Goal: Answer question/provide support: Share knowledge or assist other users

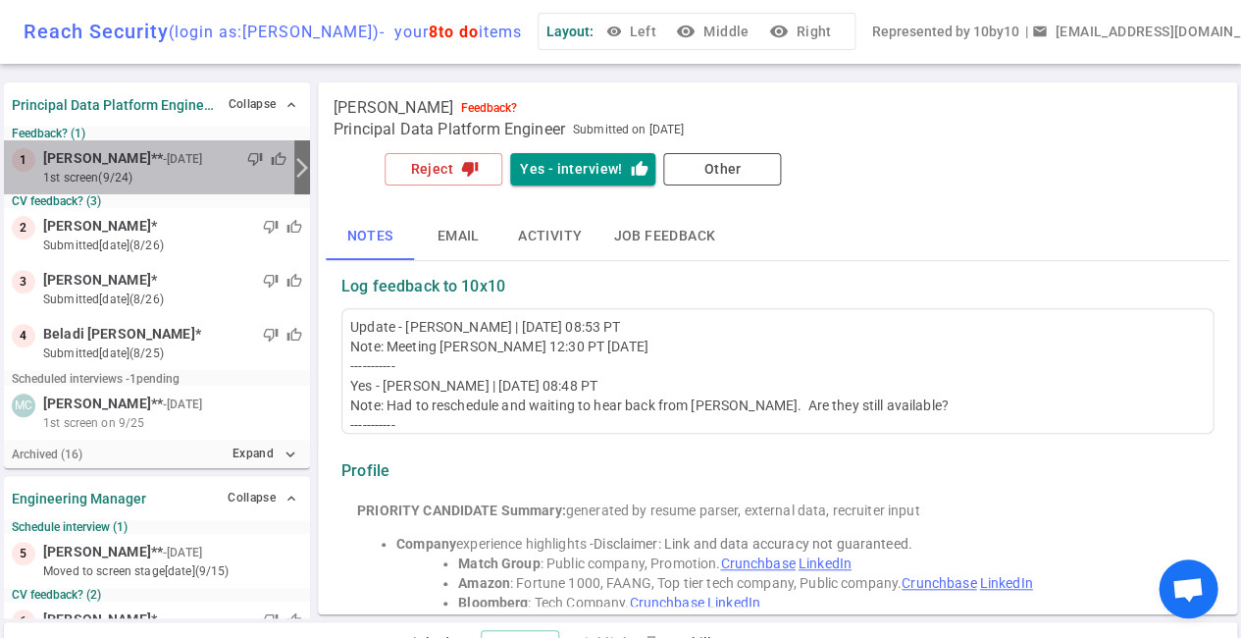
click at [206, 163] on div "thumb_down thumb_up" at bounding box center [246, 159] width 80 height 20
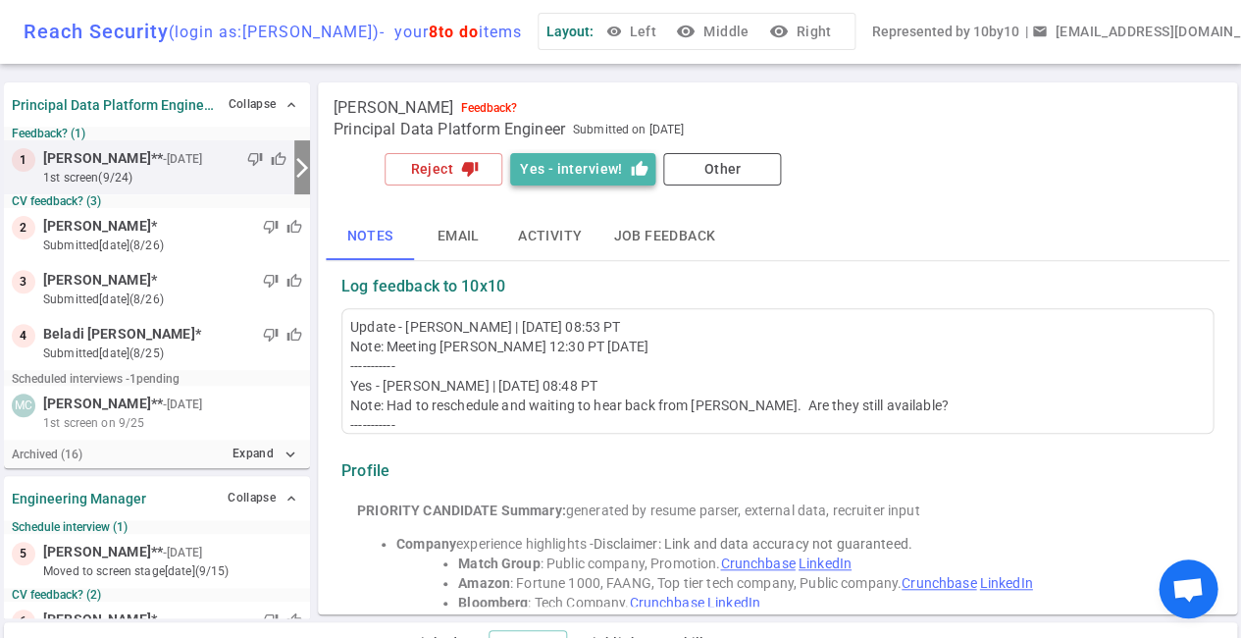
click at [597, 172] on button "Yes - interview! thumb_up" at bounding box center [582, 169] width 145 height 32
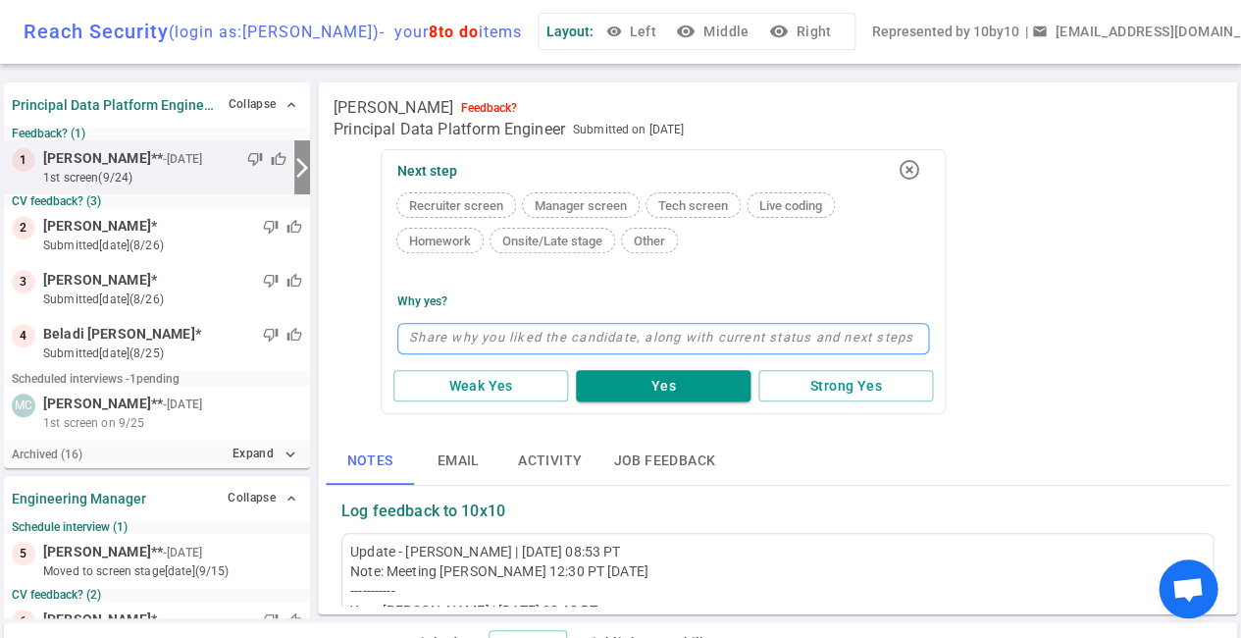
click at [445, 340] on textarea at bounding box center [663, 338] width 532 height 31
type textarea "F"
type textarea "Fr"
type textarea "Fri"
type textarea "Frid"
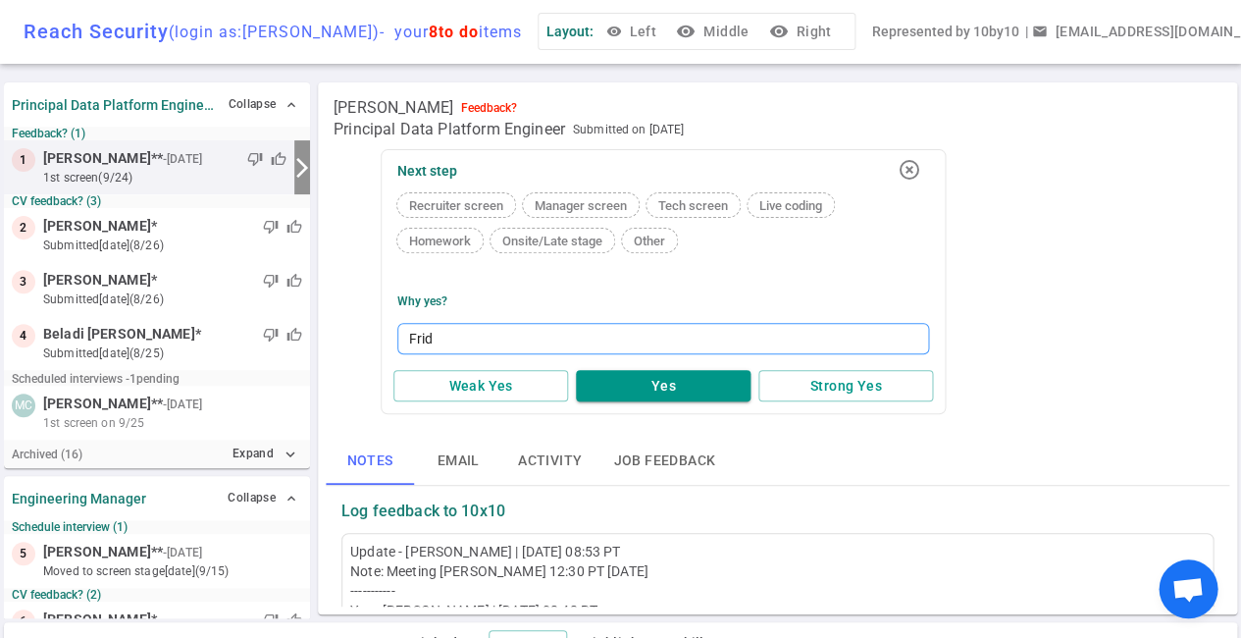
type textarea "[PERSON_NAME]"
type textarea "[DATE]"
type textarea "[DATE] t"
type textarea "[DATE] te"
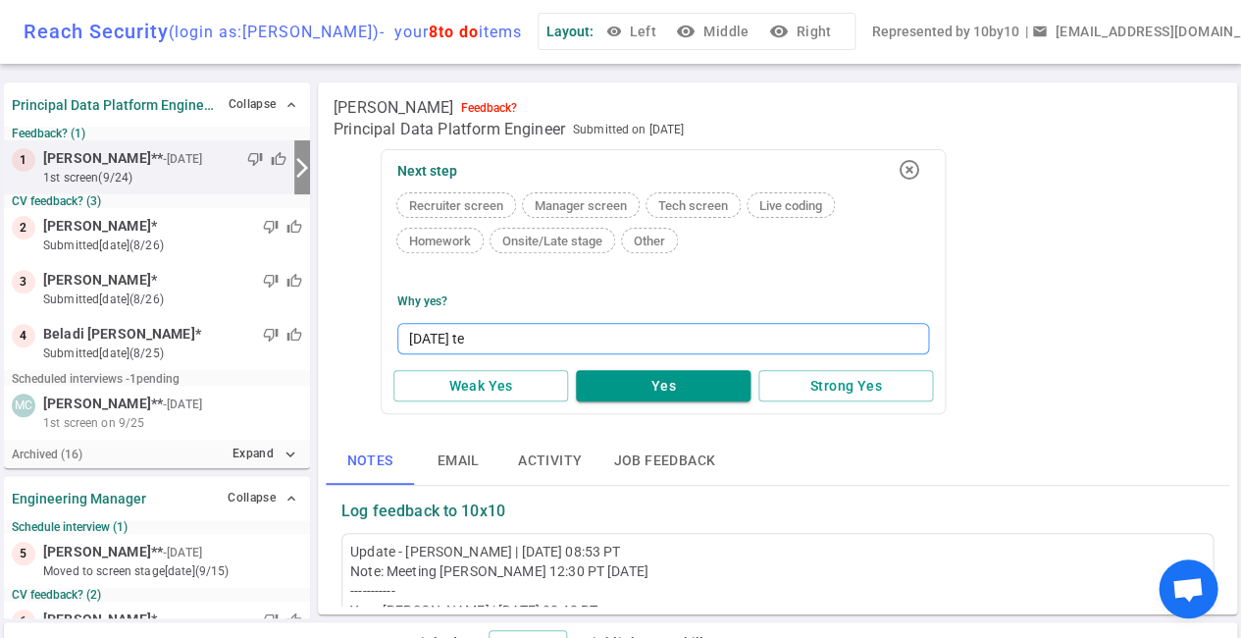
type textarea "[DATE] tec"
type textarea "[DATE] tech"
type textarea "[DATE] tech s"
type textarea "[DATE] tech sc"
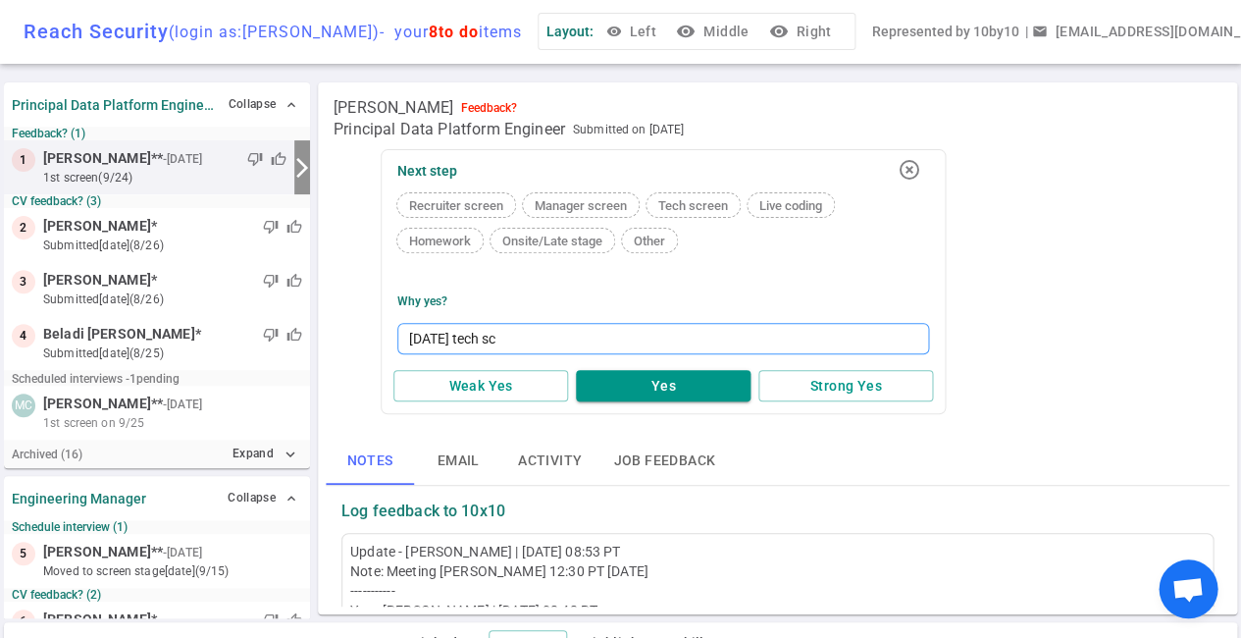
type textarea "[DATE] tech scr"
type textarea "[DATE] tech scre"
type textarea "[DATE] tech scree"
type textarea "[DATE] tech screen"
type textarea "[DATE] tech screen."
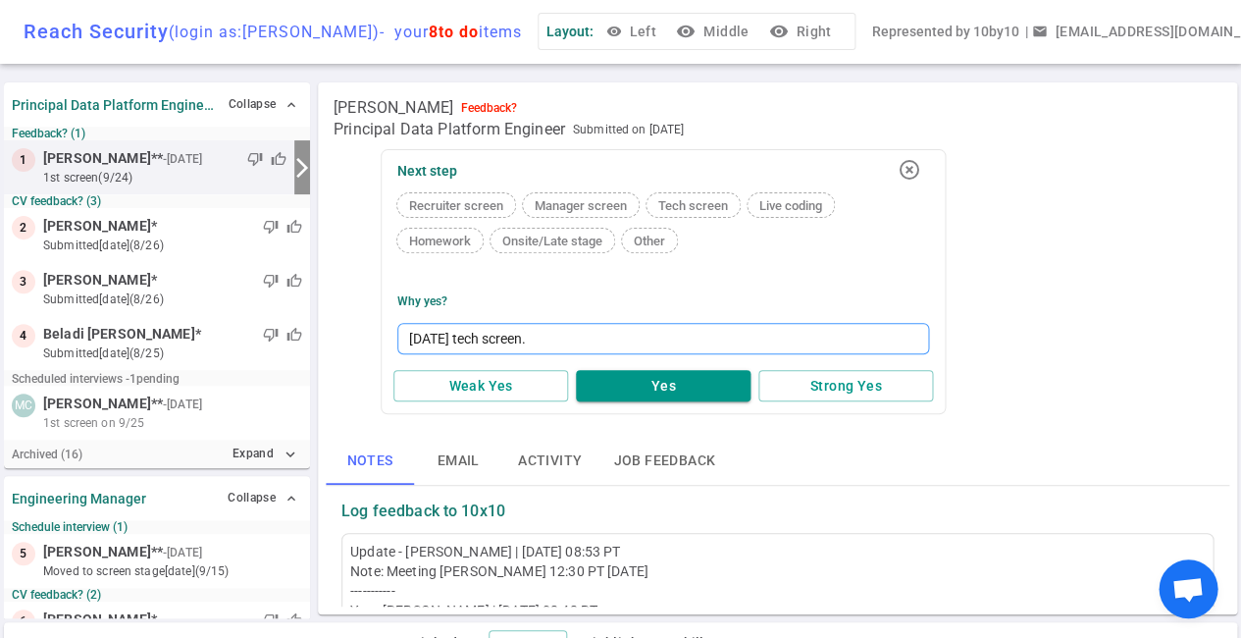
type textarea "[DATE] tech screen."
type textarea "[DATE] tech screen. S"
type textarea "[DATE] tech screen. St"
type textarea "[DATE] tech screen. Str"
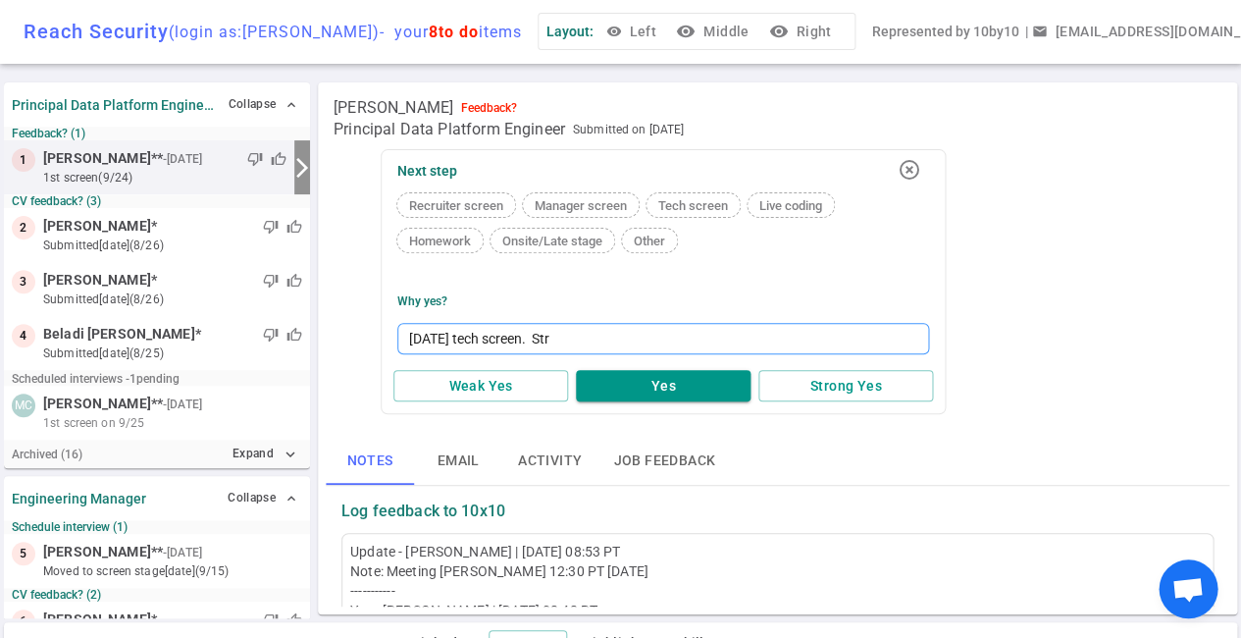
type textarea "[DATE] tech screen. St"
type textarea "[DATE] tech screen. S"
type textarea "Friday tech screen."
type textarea "Friday tech screen. H"
type textarea "Friday tech screen. Ho"
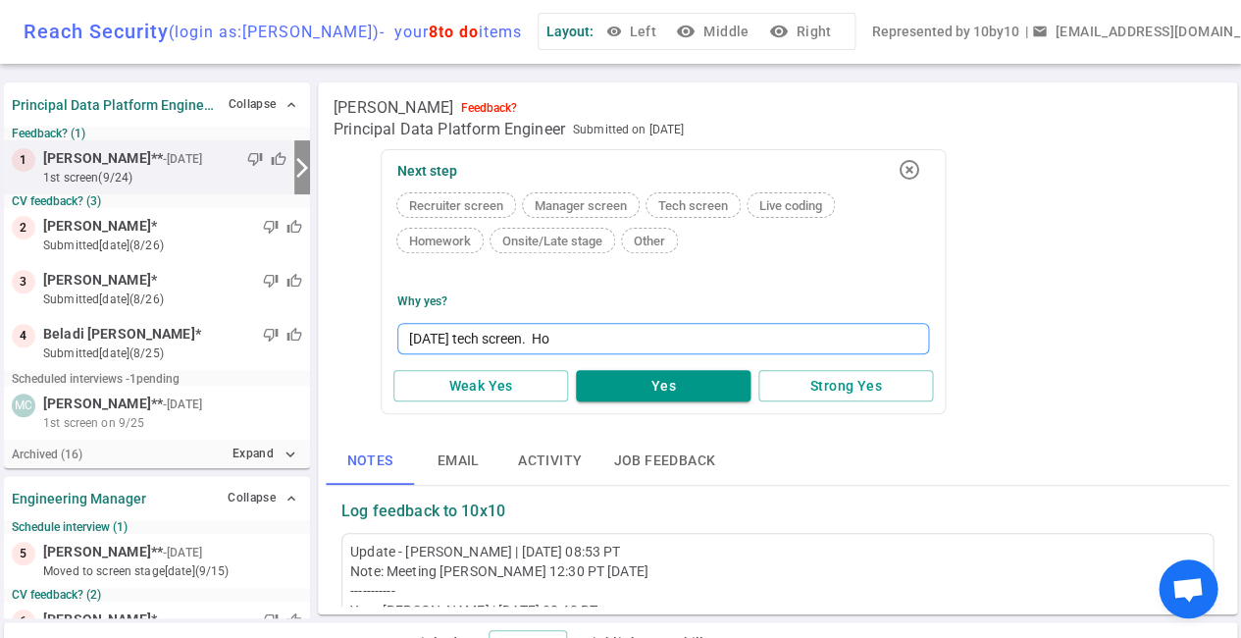
type textarea "Friday tech screen. Hop"
type textarea "Friday tech screen. Hope"
type textarea "Friday tech screen. Hopef"
type textarea "Friday tech screen. Hopefu"
type textarea "Friday tech screen. Hopeful"
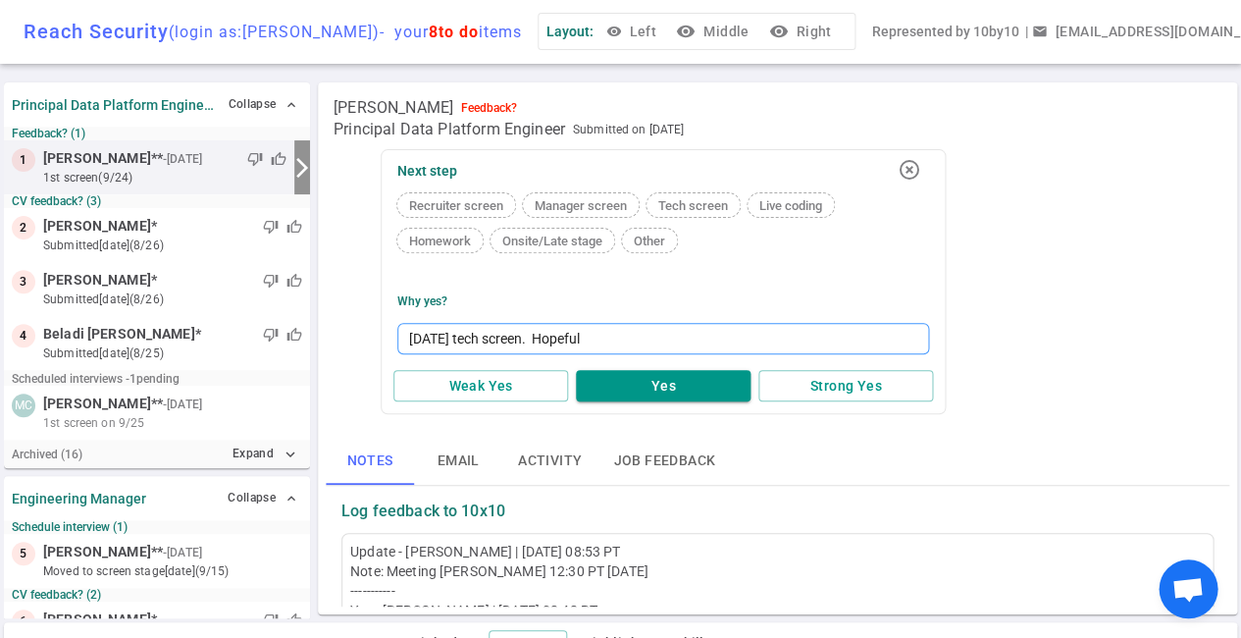
type textarea "Friday tech screen. Hopeful!"
type textarea "Friday tech screen. Hopeful"
type textarea "Friday tech screen. Hopefu"
type textarea "Friday tech screen. Hopef"
type textarea "Friday tech screen. Hope"
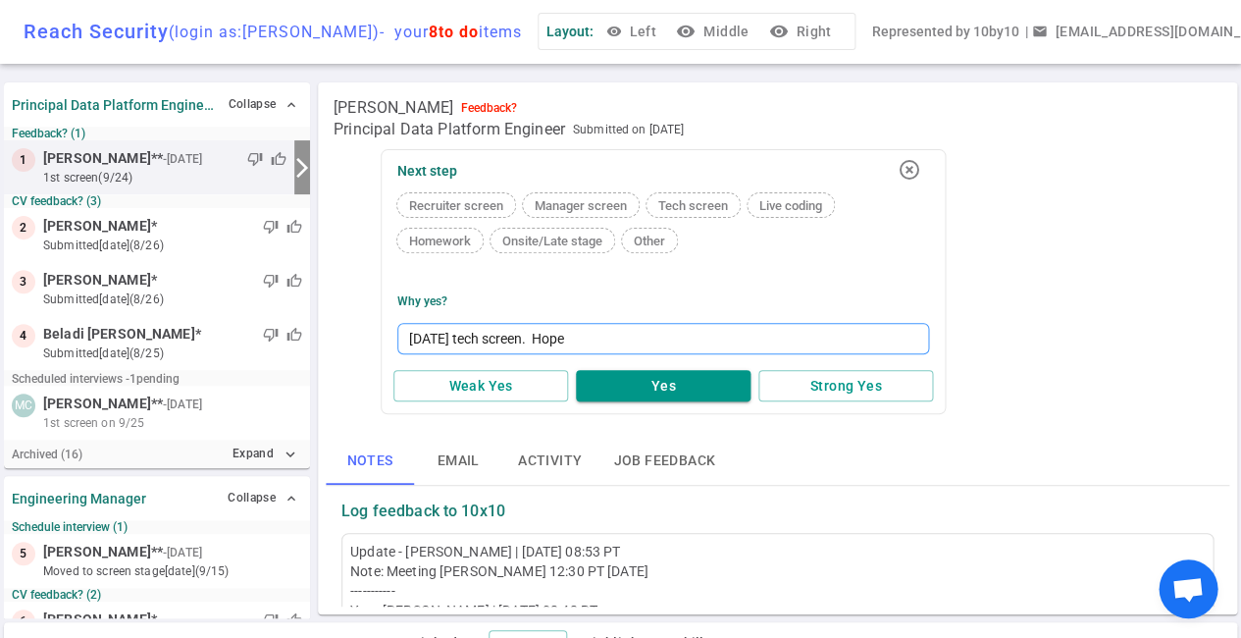
type textarea "Friday tech screen. Hop"
type textarea "Friday tech screen. Ho"
type textarea "Friday tech screen. H"
type textarea "Friday tech screen."
type textarea "Friday tech screen. S"
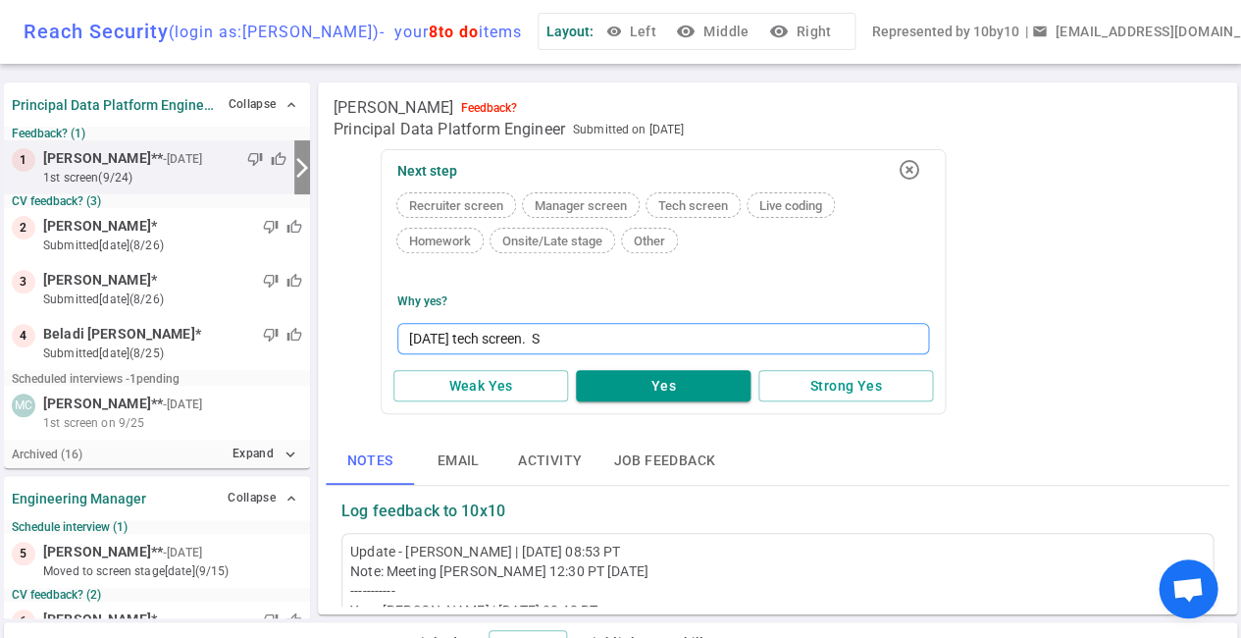
type textarea "Friday tech screen. St"
type textarea "Friday tech screen. Str"
type textarea "Friday tech screen. Stro"
type textarea "Friday tech screen. Stron"
type textarea "Friday tech screen. Strong"
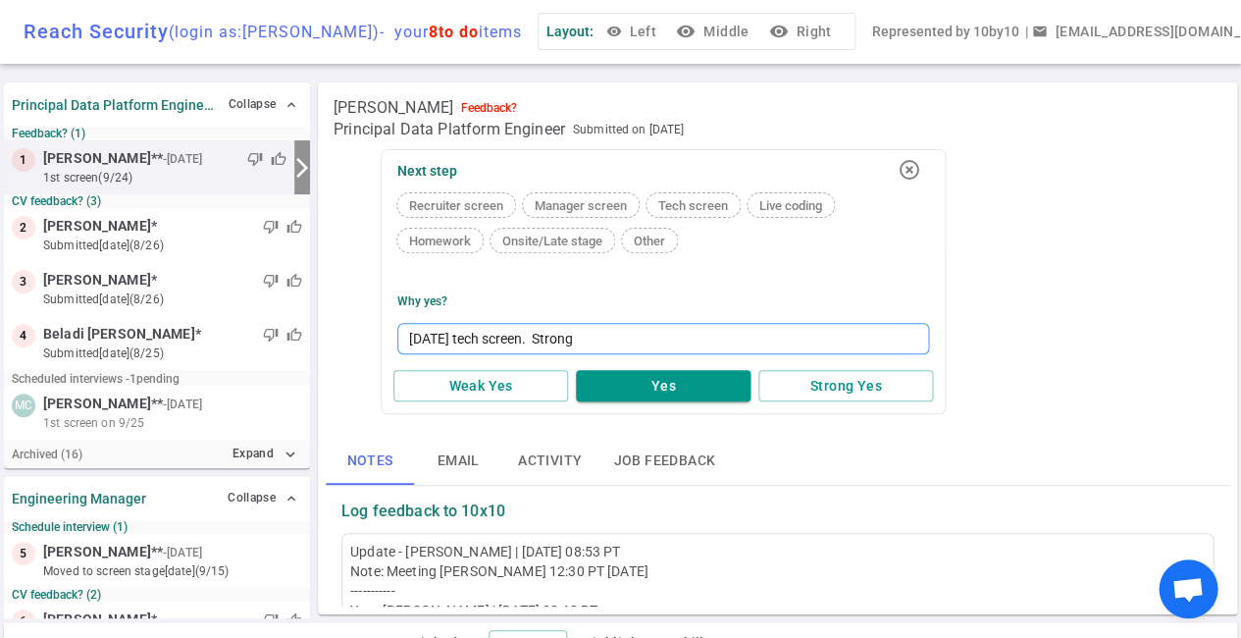
type textarea "Friday tech screen. Strong"
type textarea "Friday tech screen. Strong c"
type textarea "Friday tech screen. Strong ca"
type textarea "Friday tech screen. Strong can"
type textarea "Friday tech screen. Strong cand"
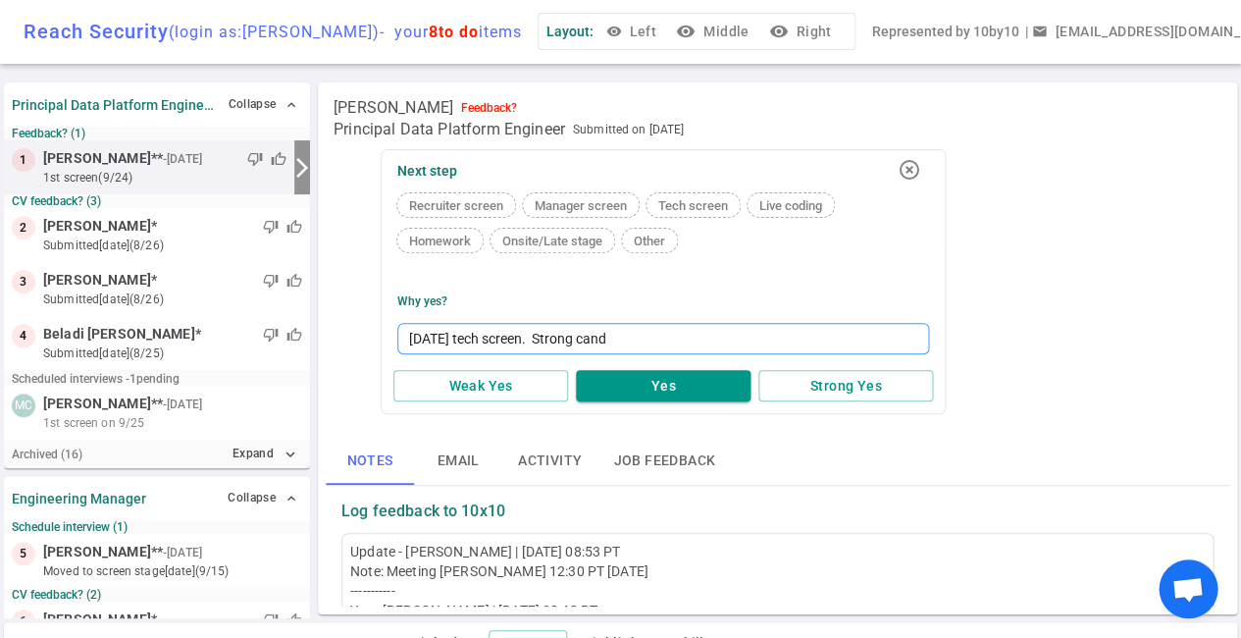
type textarea "Friday tech screen. Strong candi"
type textarea "Friday tech screen. Strong candid"
type textarea "Friday tech screen. Strong candida"
type textarea "Friday tech screen. Strong candidat"
type textarea "Friday tech screen. Strong candidate"
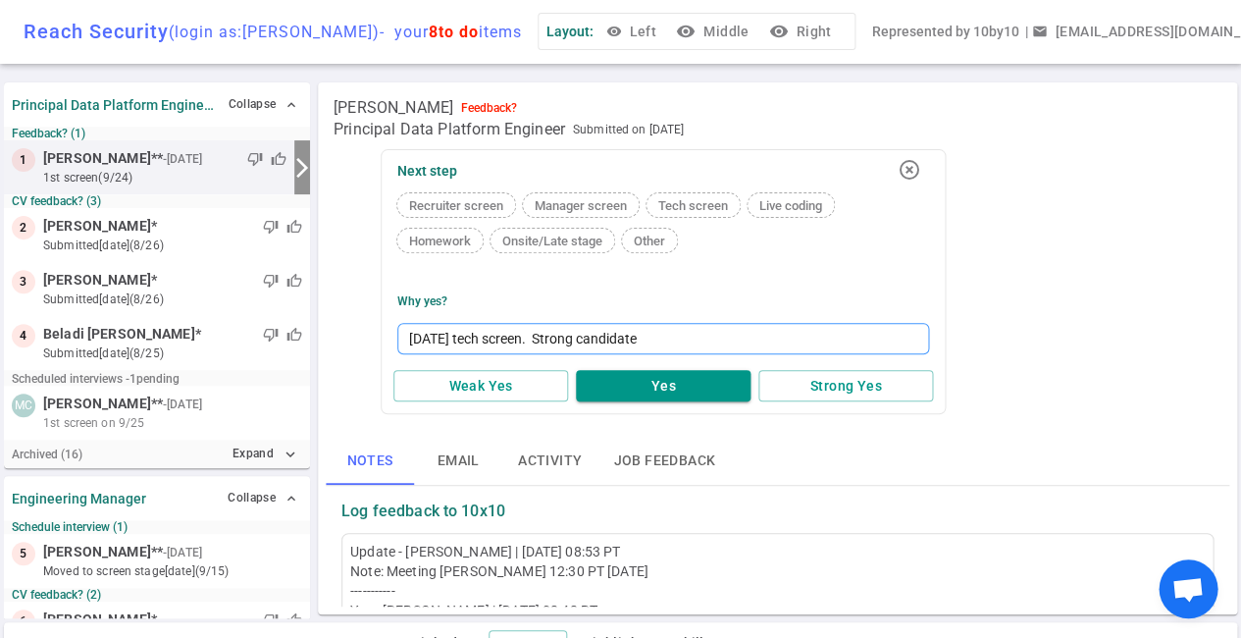
drag, startPoint x: 653, startPoint y: 335, endPoint x: 535, endPoint y: 341, distance: 117.9
click at [535, 341] on textarea "Friday tech screen. Strong candidate" at bounding box center [663, 338] width 532 height 31
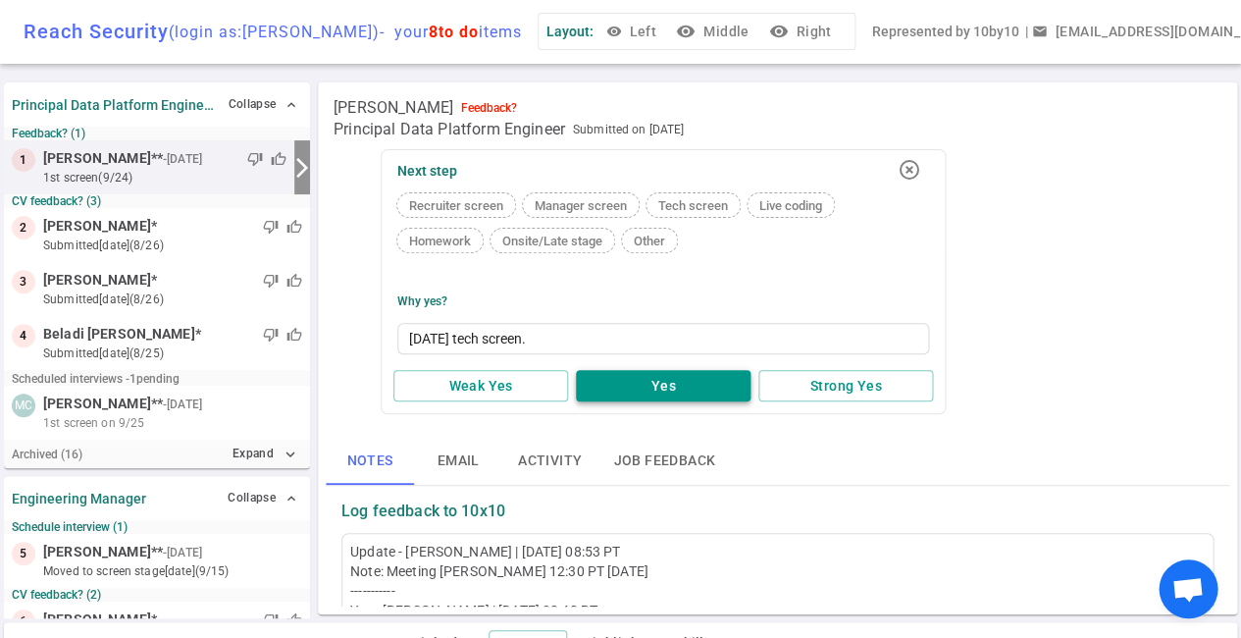
type textarea "Friday tech screen."
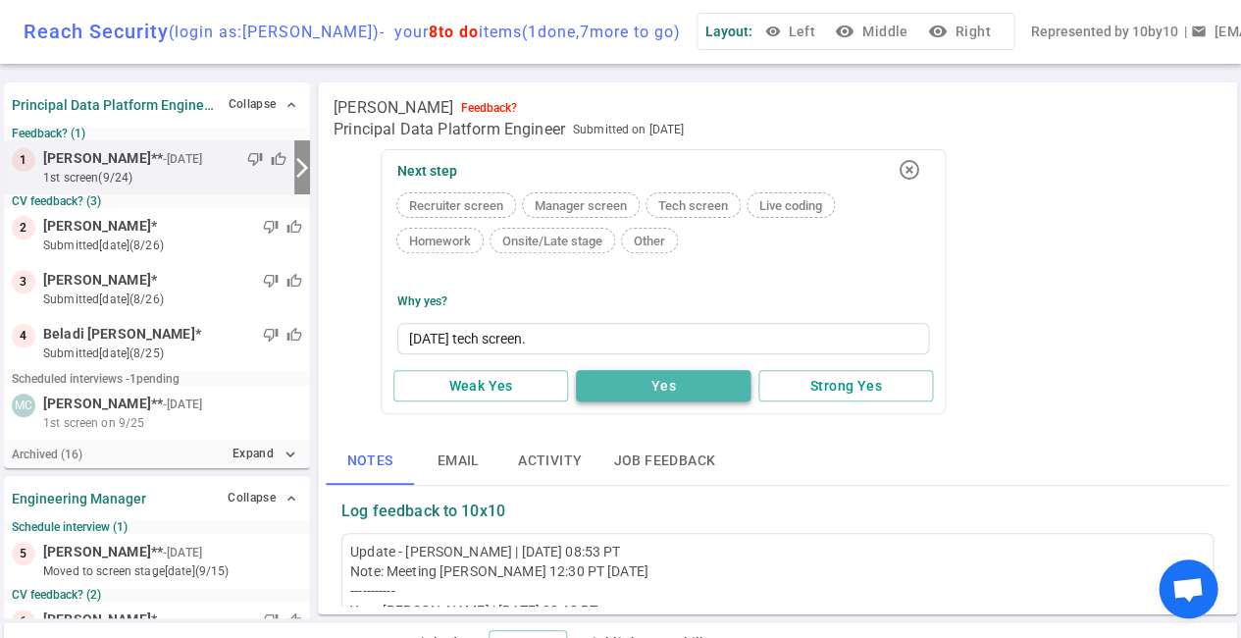
click at [627, 381] on button "Yes" at bounding box center [663, 386] width 175 height 32
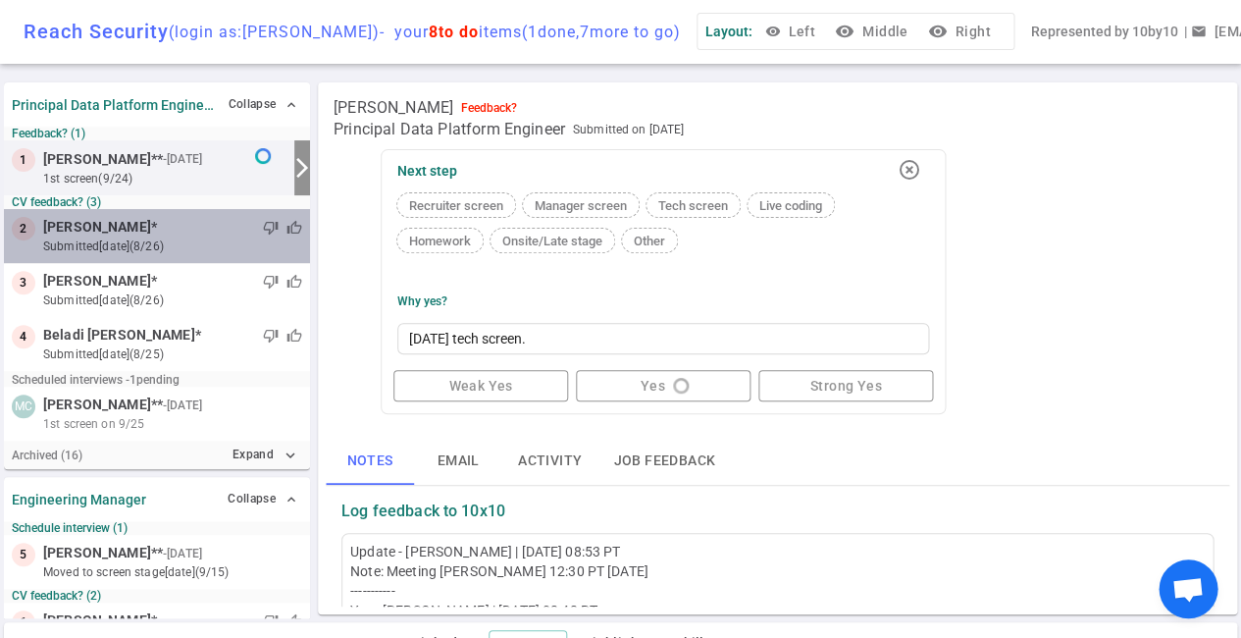
click at [148, 238] on small "submitted 29d ago (8/26)" at bounding box center [172, 247] width 259 height 18
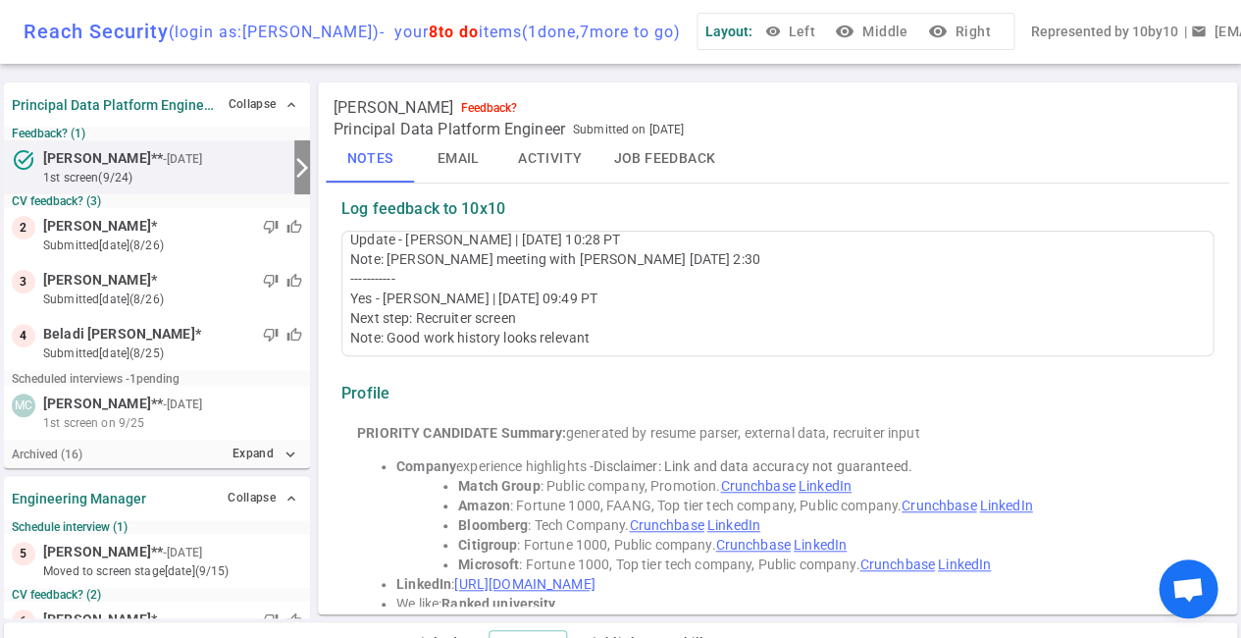
scroll to position [186, 0]
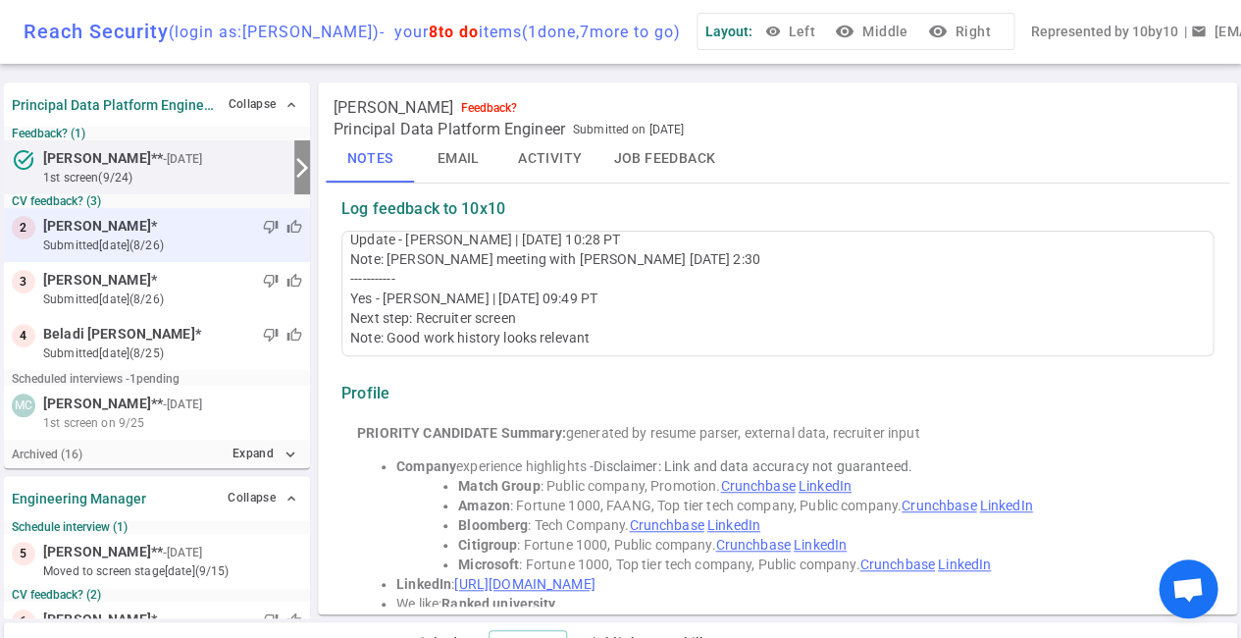
click at [183, 237] on small "submitted 29d ago (8/26)" at bounding box center [172, 246] width 259 height 18
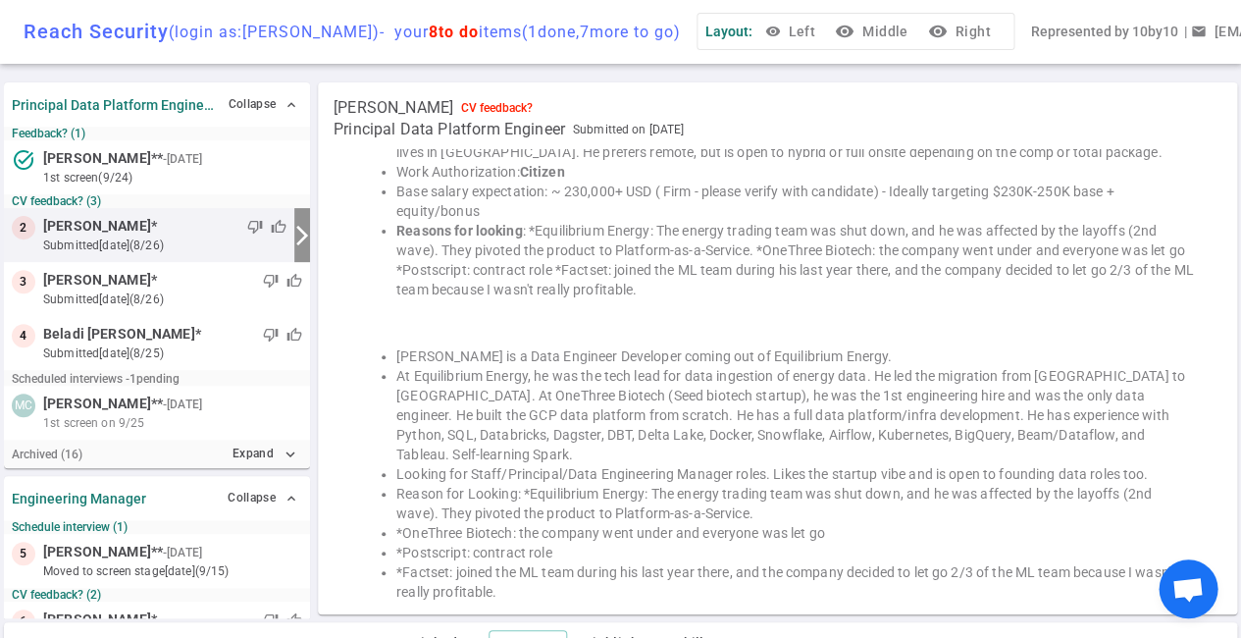
scroll to position [445, 0]
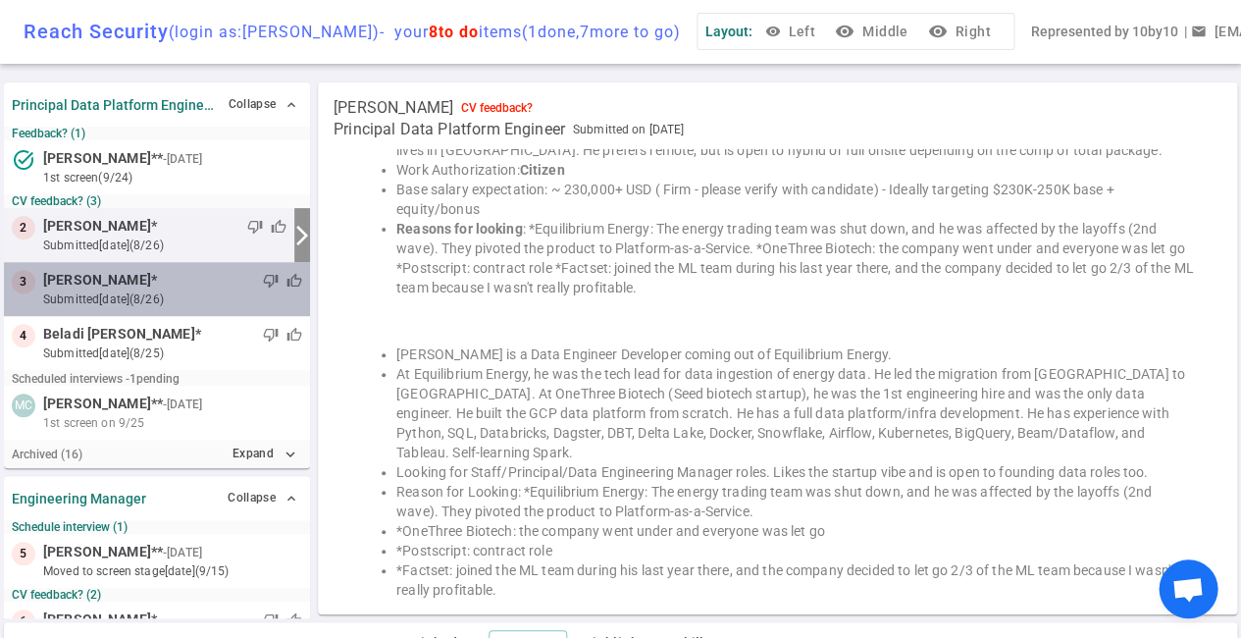
click at [183, 304] on small "submitted 29d ago (8/26)" at bounding box center [172, 299] width 259 height 18
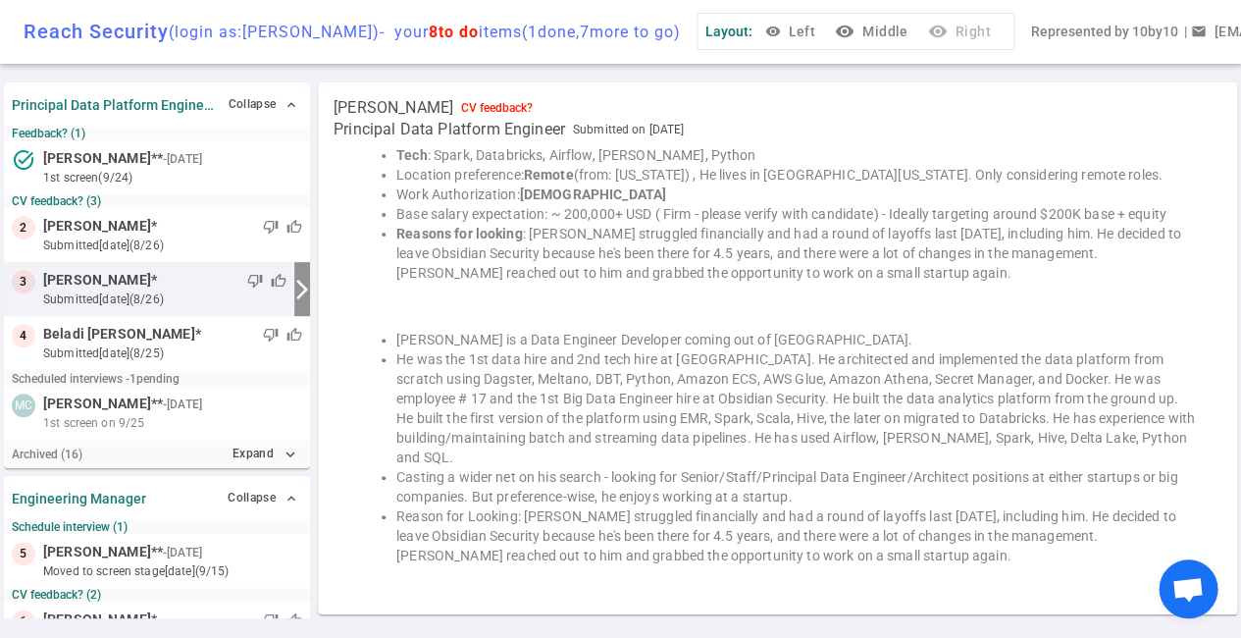
scroll to position [381, 0]
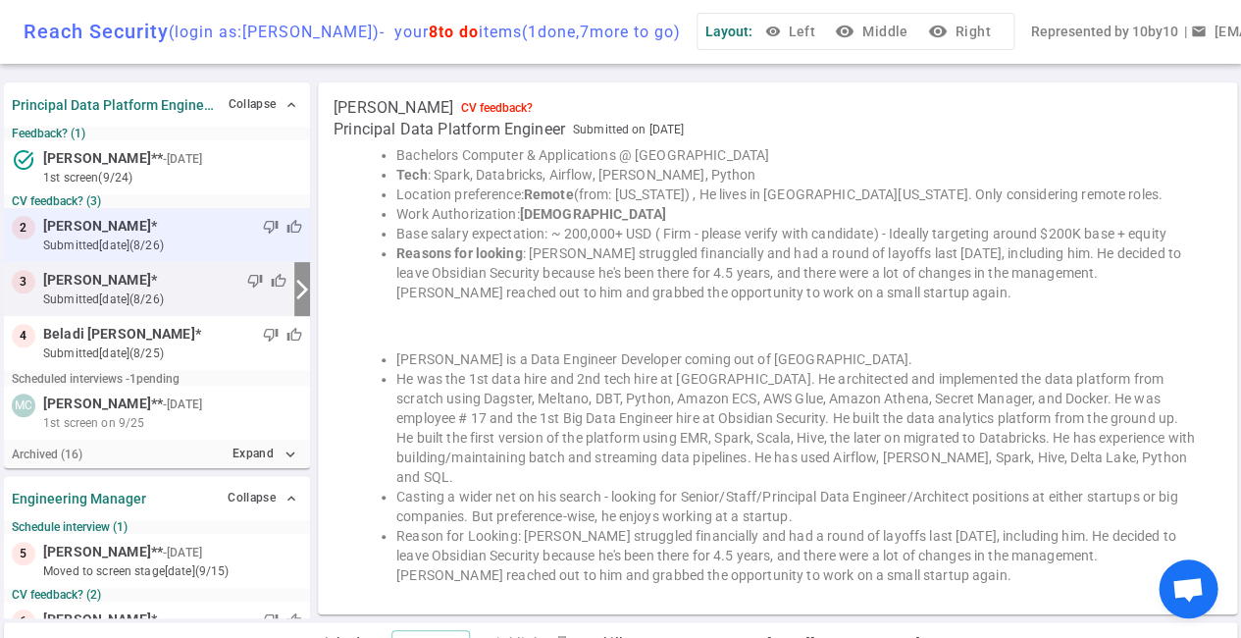
click at [163, 241] on small "submitted 29d ago (8/26)" at bounding box center [172, 246] width 259 height 18
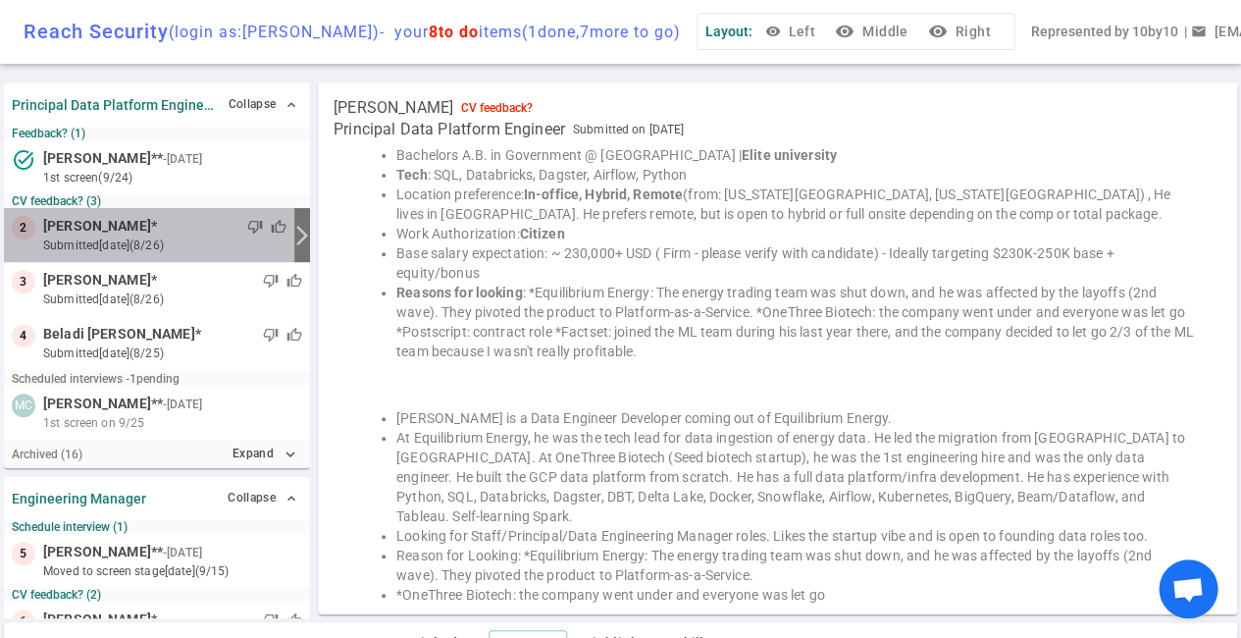
click at [178, 233] on div "thumb_down thumb_up" at bounding box center [222, 227] width 130 height 20
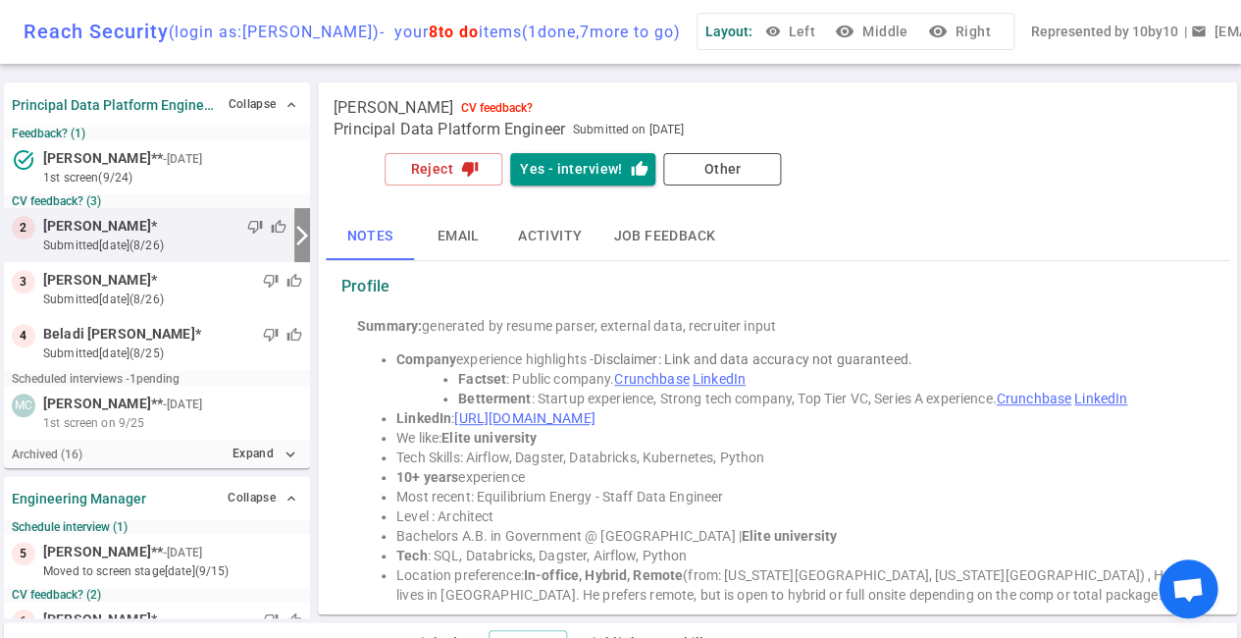
scroll to position [0, 0]
click at [547, 162] on button "Yes - interview! thumb_up" at bounding box center [582, 169] width 145 height 32
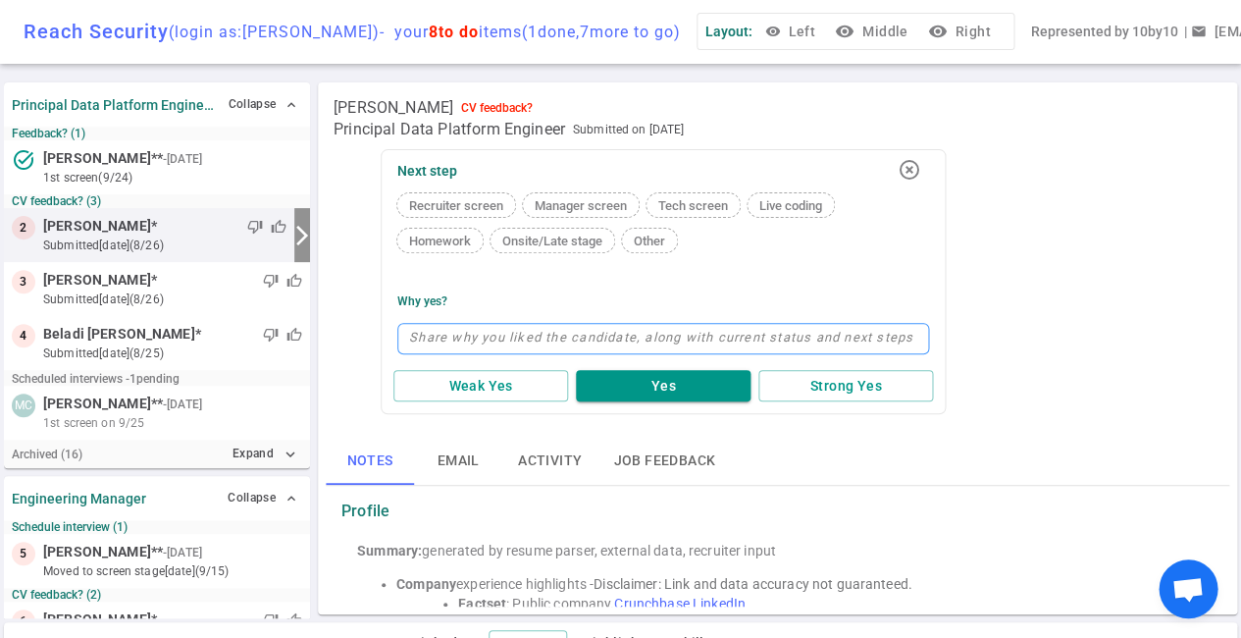
click at [458, 336] on textarea at bounding box center [663, 338] width 532 height 31
type textarea "P"
type textarea "Pl"
type textarea "Ple"
type textarea "Plea"
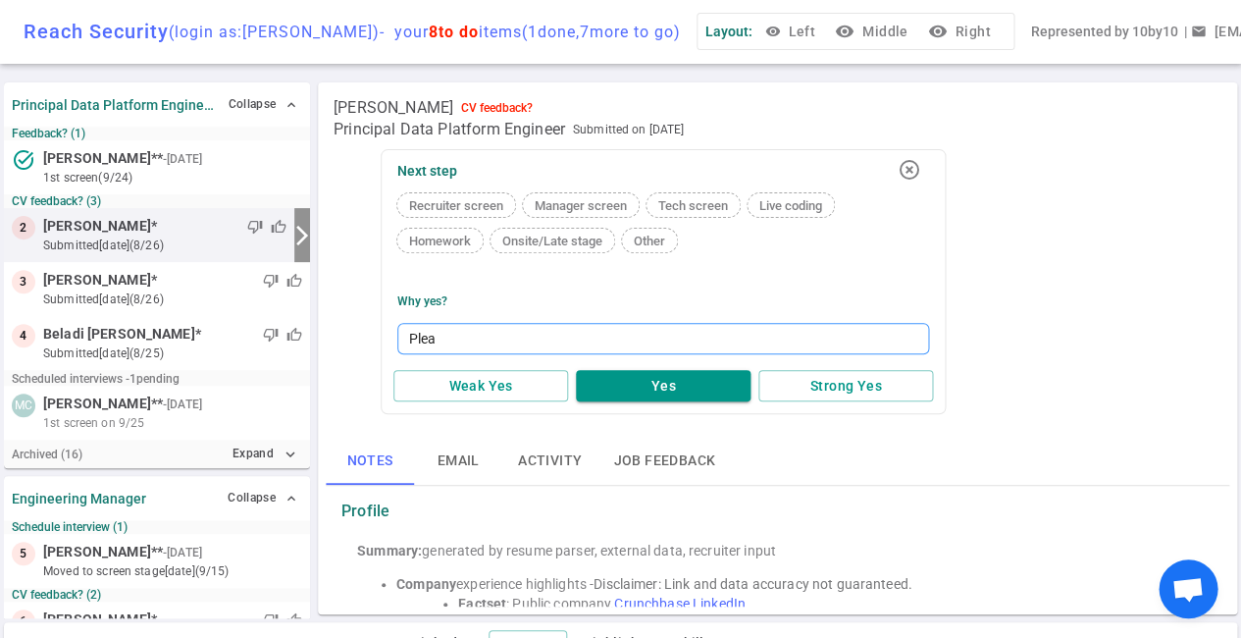
type textarea "Pleas"
type textarea "Please"
type textarea "Please c"
type textarea "Please co"
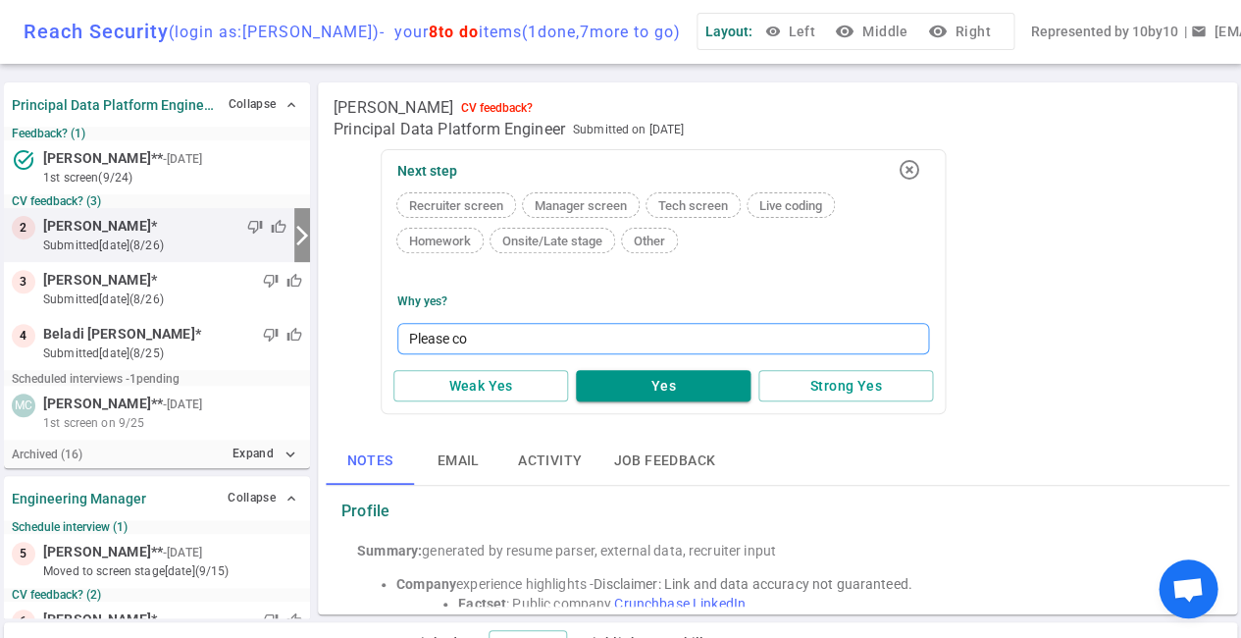
type textarea "Please con"
type textarea "Please conf"
type textarea "Please confi"
type textarea "Please confir"
type textarea "Please confirm"
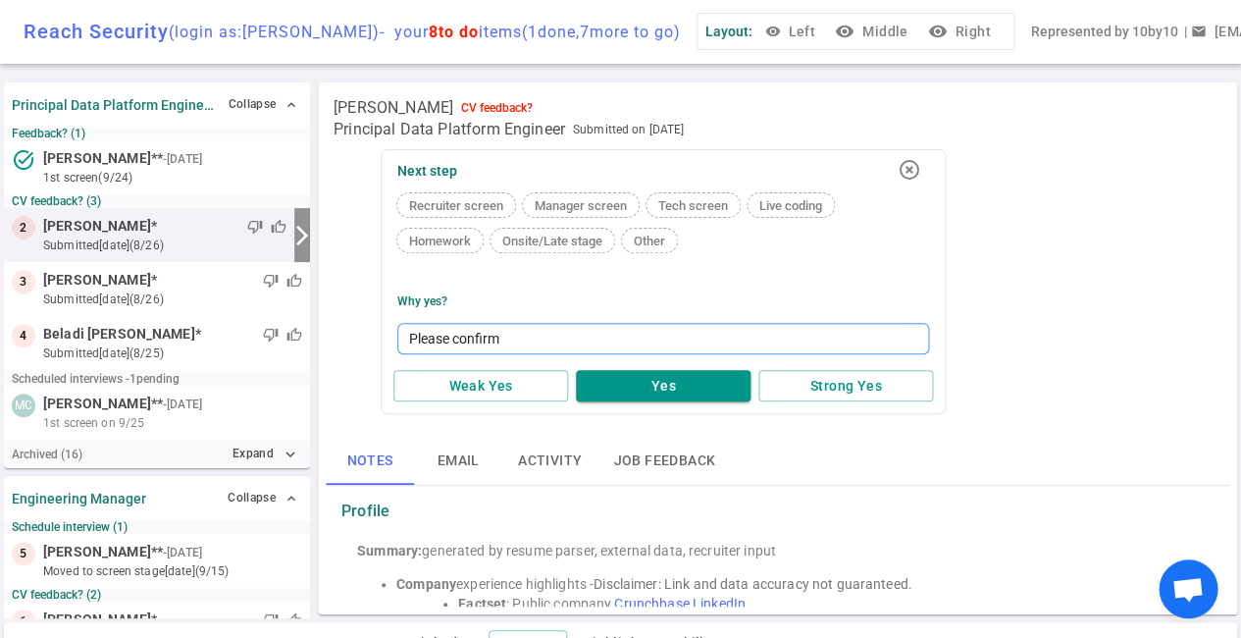
type textarea "Please confirm"
type textarea "Please confirm t"
type textarea "Please confirm th"
type textarea "Please confirm the"
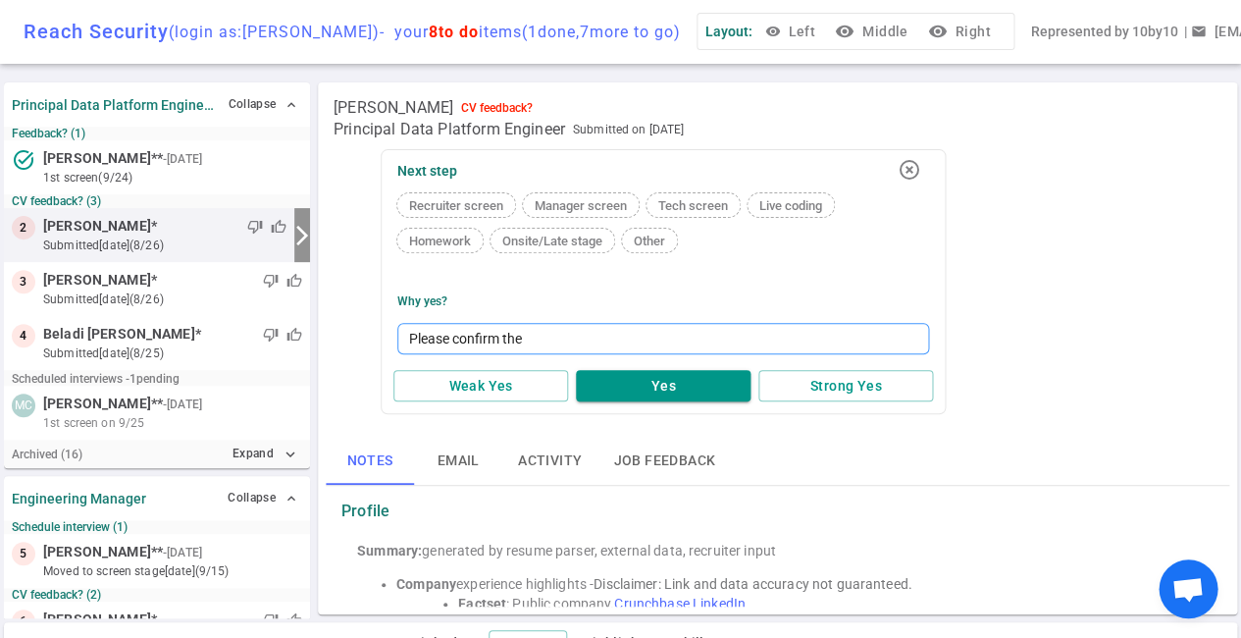
type textarea "Please confirm the c"
type textarea "Please confirm the ca"
type textarea "Please confirm the can"
type textarea "Please confirm the cand"
type textarea "Please confirm the candi"
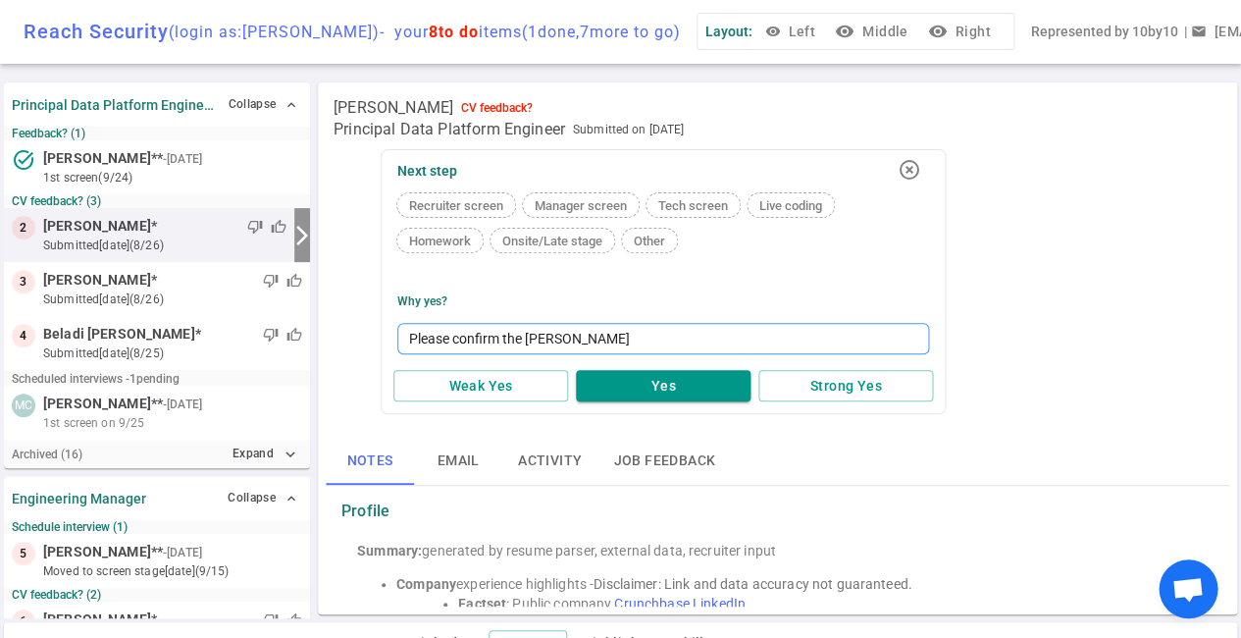
type textarea "Please confirm the candid"
type textarea "Please confirm the candida"
type textarea "Please confirm the candidat"
type textarea "Please confirm the candidate"
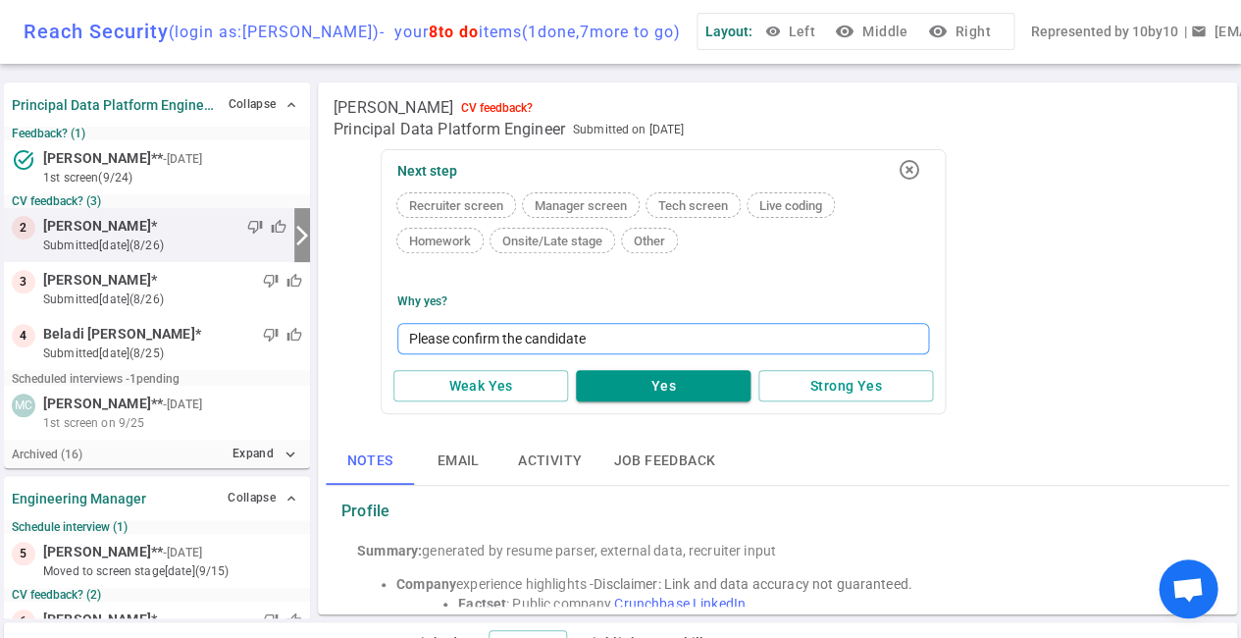
type textarea "Please confirm the candidate i"
type textarea "Please confirm the candidate is"
type textarea "Please confirm the candidate is a"
type textarea "Please confirm the candidate is av"
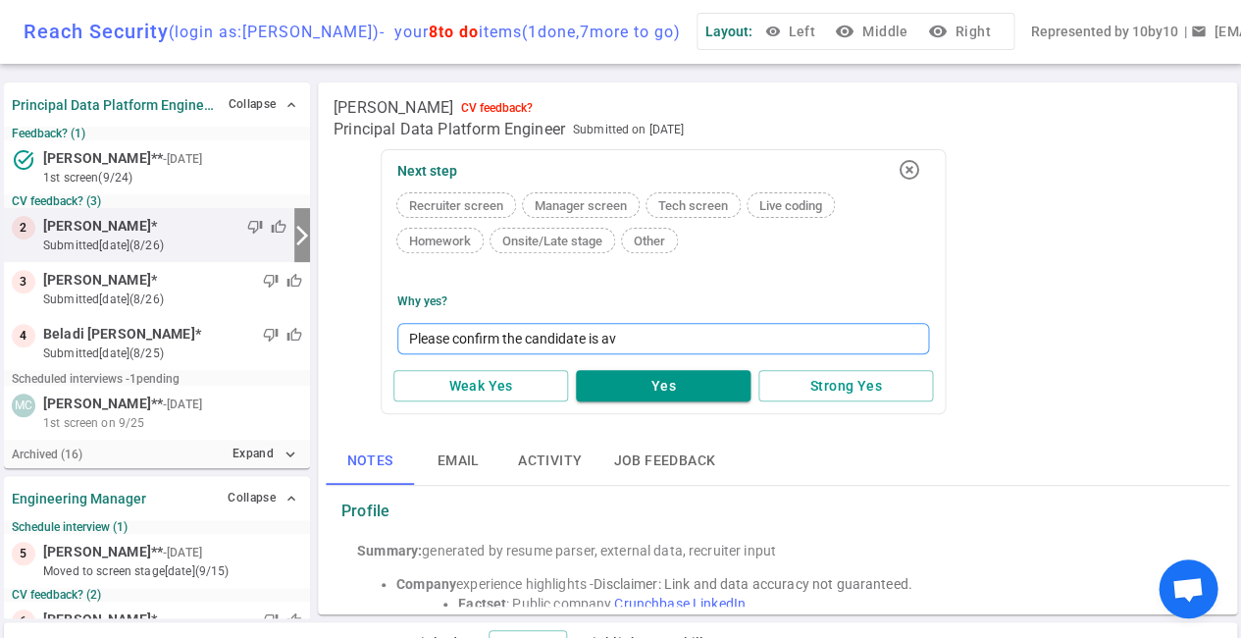
type textarea "Please confirm the candidate is avI"
type textarea "Please confirm the candidate is avIL"
type textarea "Please confirm the candidate is avILA"
type textarea "Please confirm the candidate is avILAV"
type textarea "Please confirm the candidate is avILA"
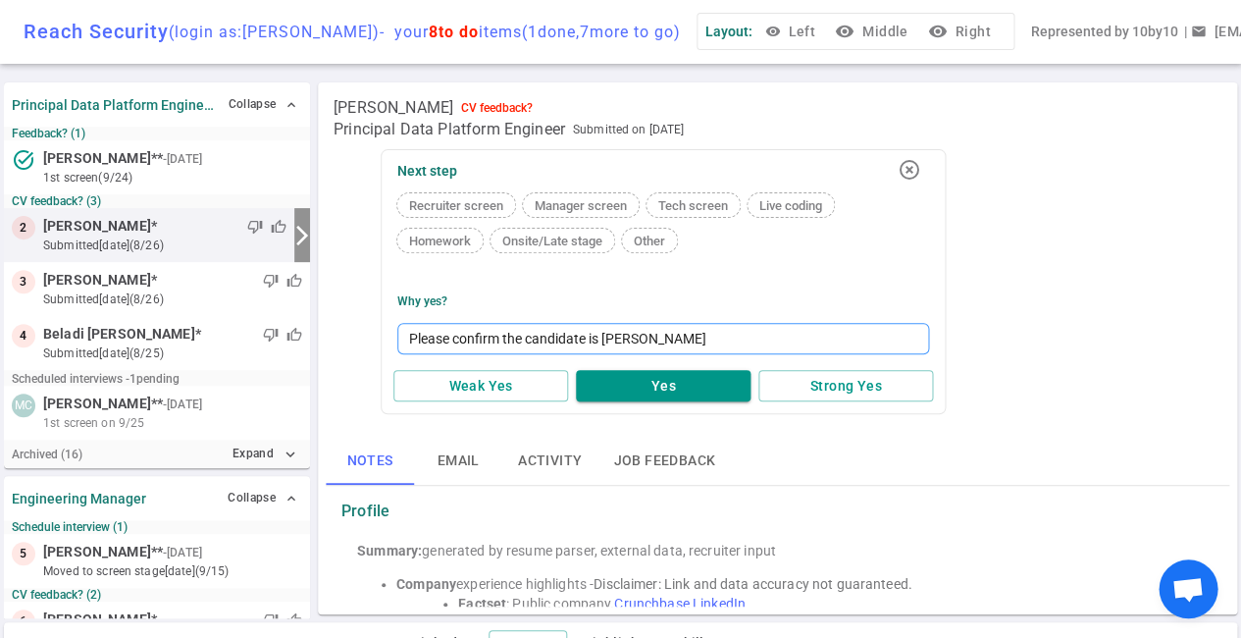
type textarea "Please confirm the candidate is avIL"
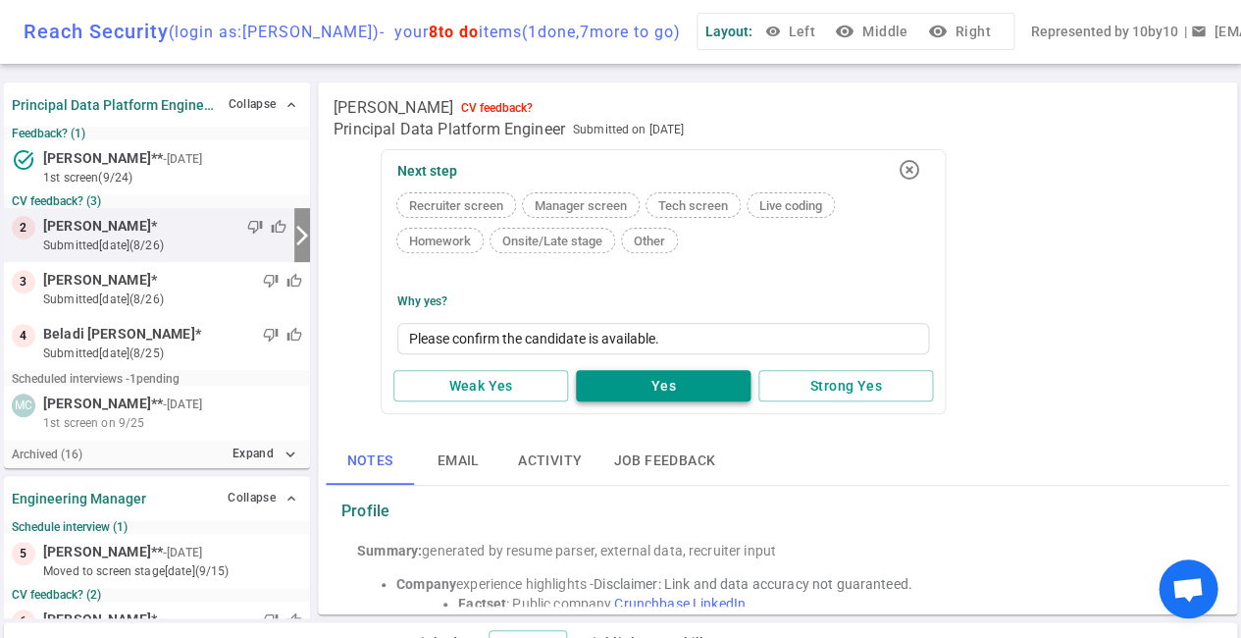
click at [669, 390] on button "Yes" at bounding box center [663, 386] width 175 height 32
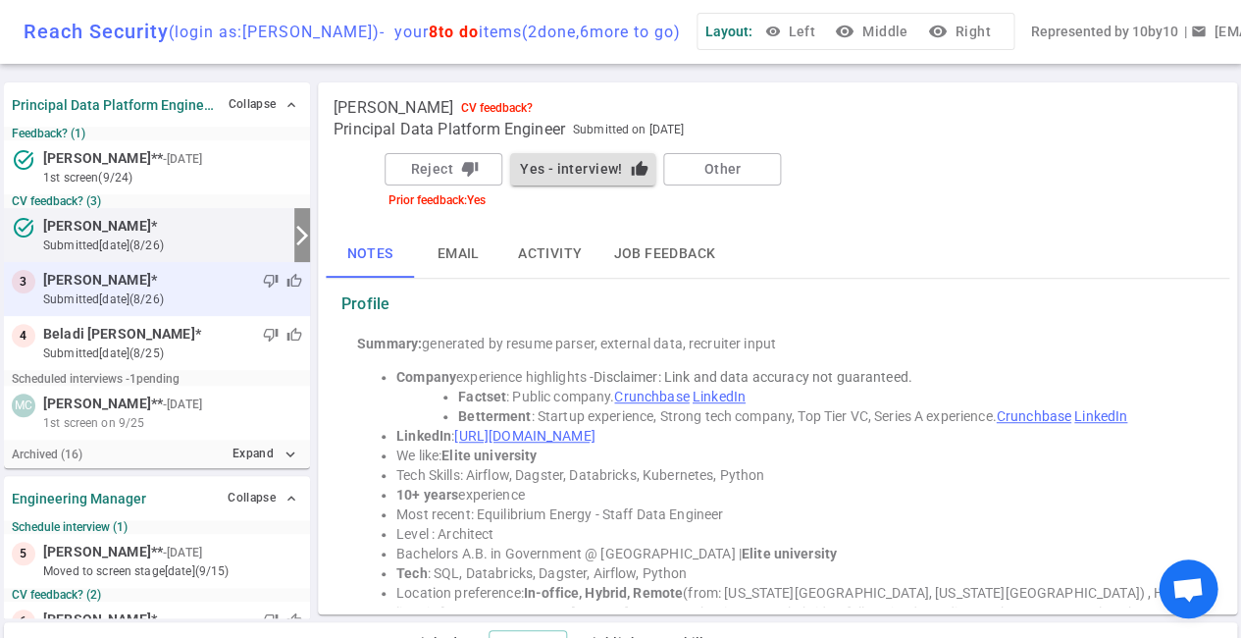
click at [172, 299] on small "submitted 29d ago (8/26)" at bounding box center [172, 299] width 259 height 18
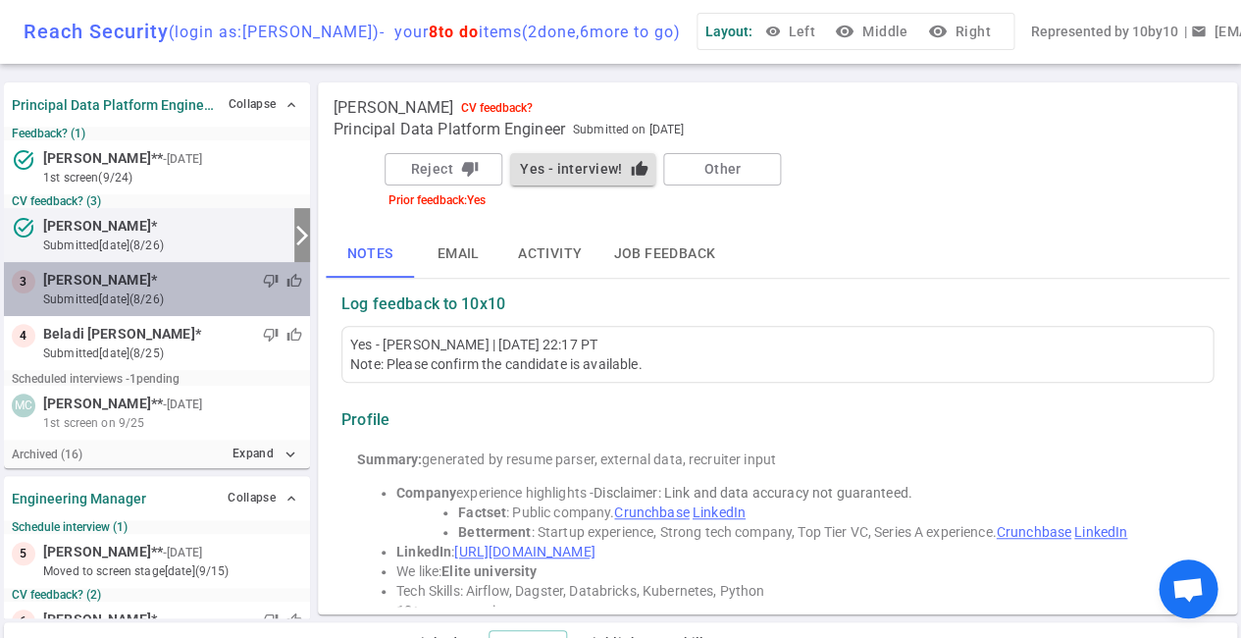
click at [74, 290] on small "submitted 29d ago (8/26)" at bounding box center [172, 299] width 259 height 18
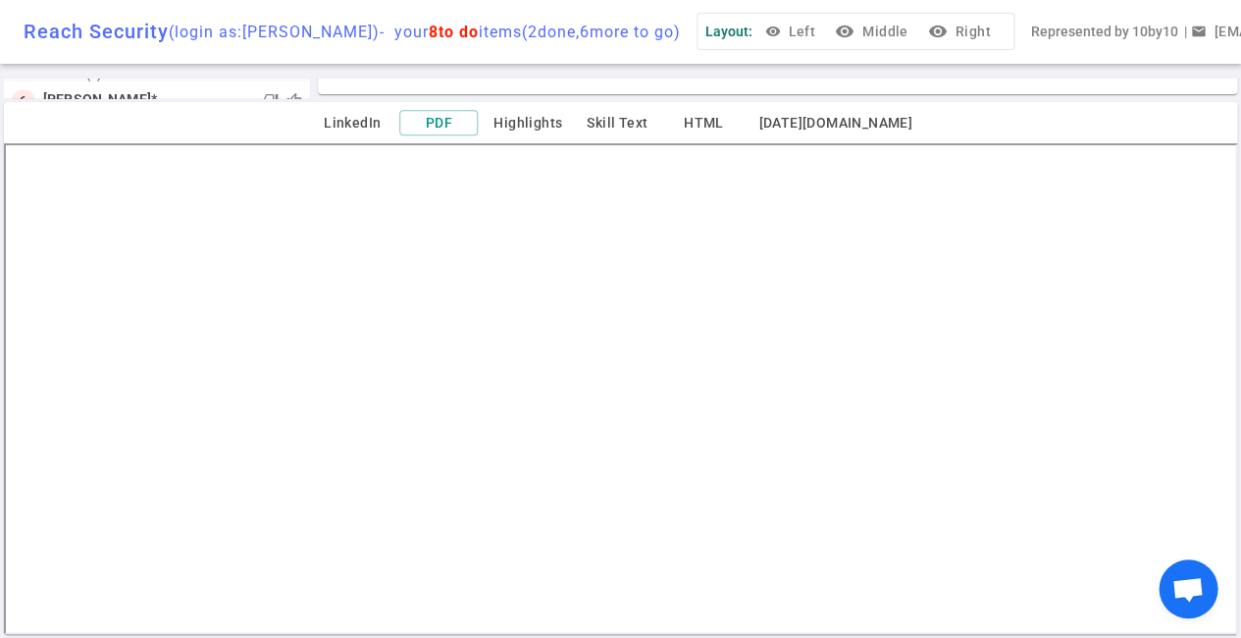
scroll to position [520, 0]
